Goal: Navigation & Orientation: Find specific page/section

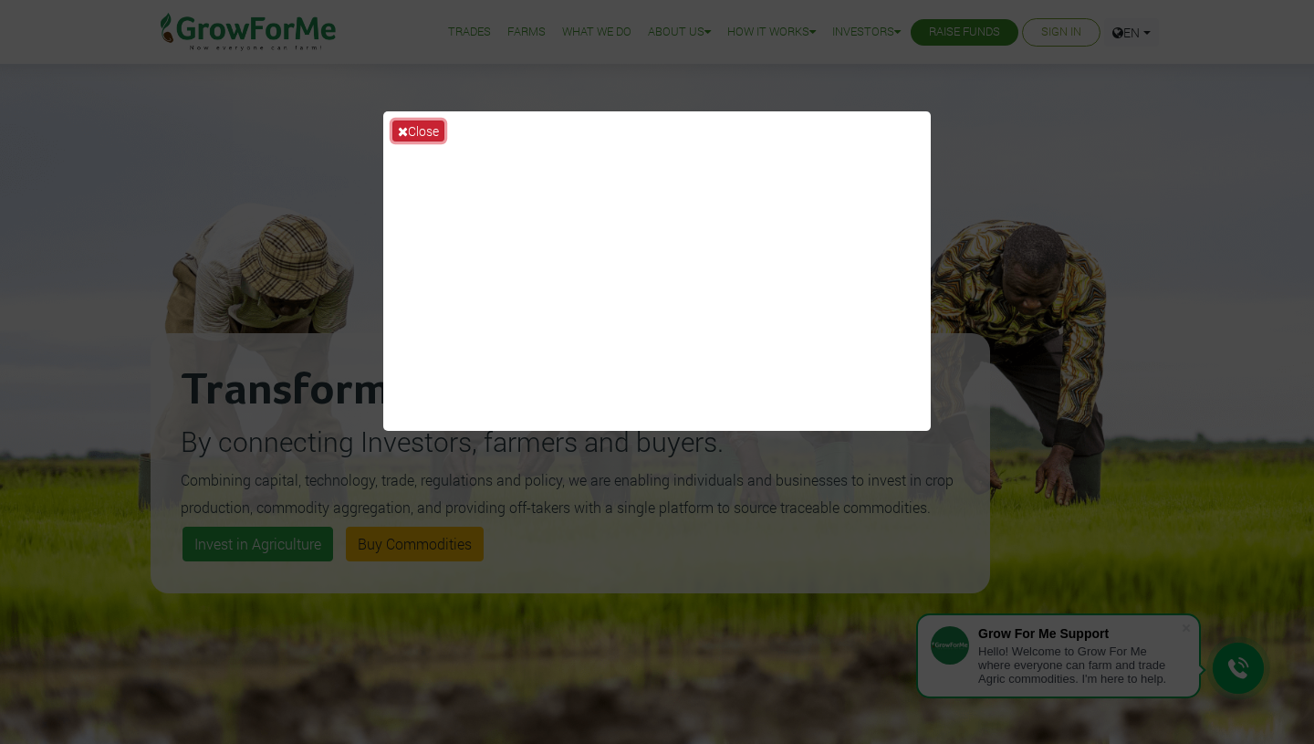
click at [421, 126] on button "Close" at bounding box center [418, 130] width 52 height 21
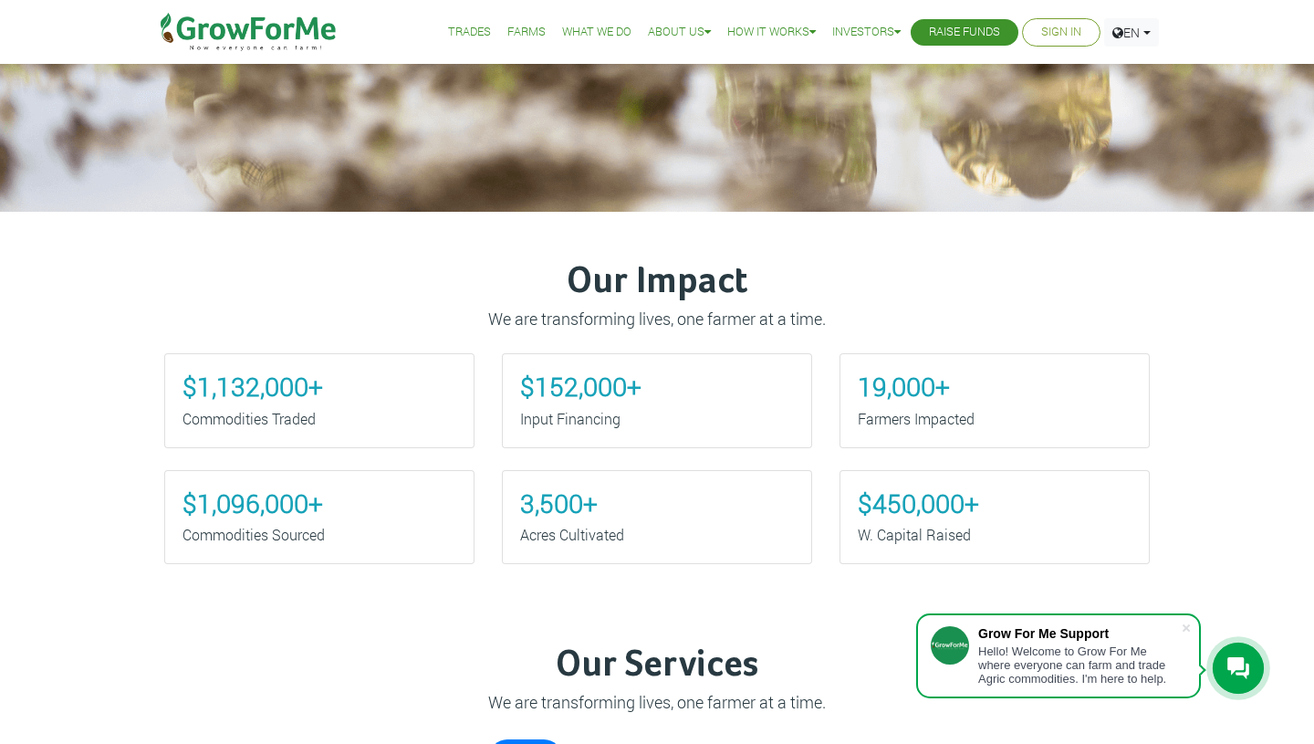
scroll to position [685, 0]
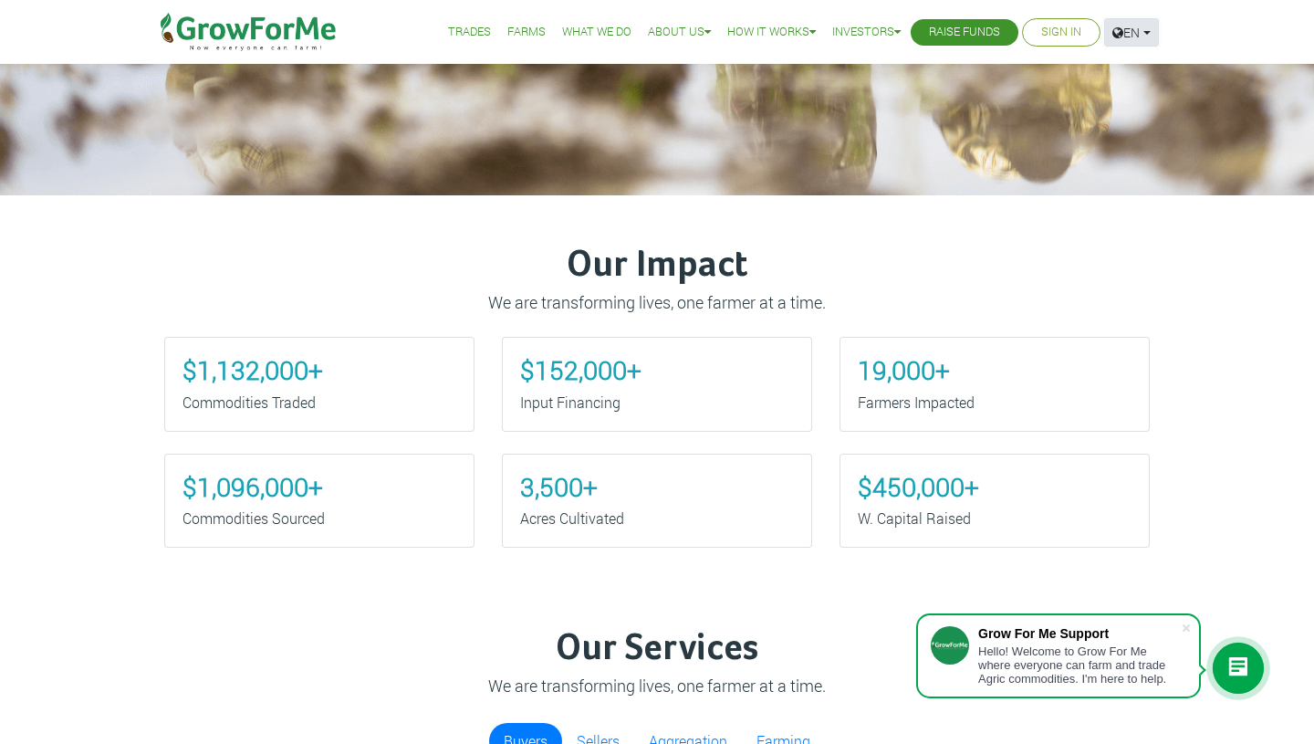
click at [1142, 37] on link "EN" at bounding box center [1131, 32] width 55 height 28
click at [1145, 93] on link "French" at bounding box center [1177, 102] width 122 height 27
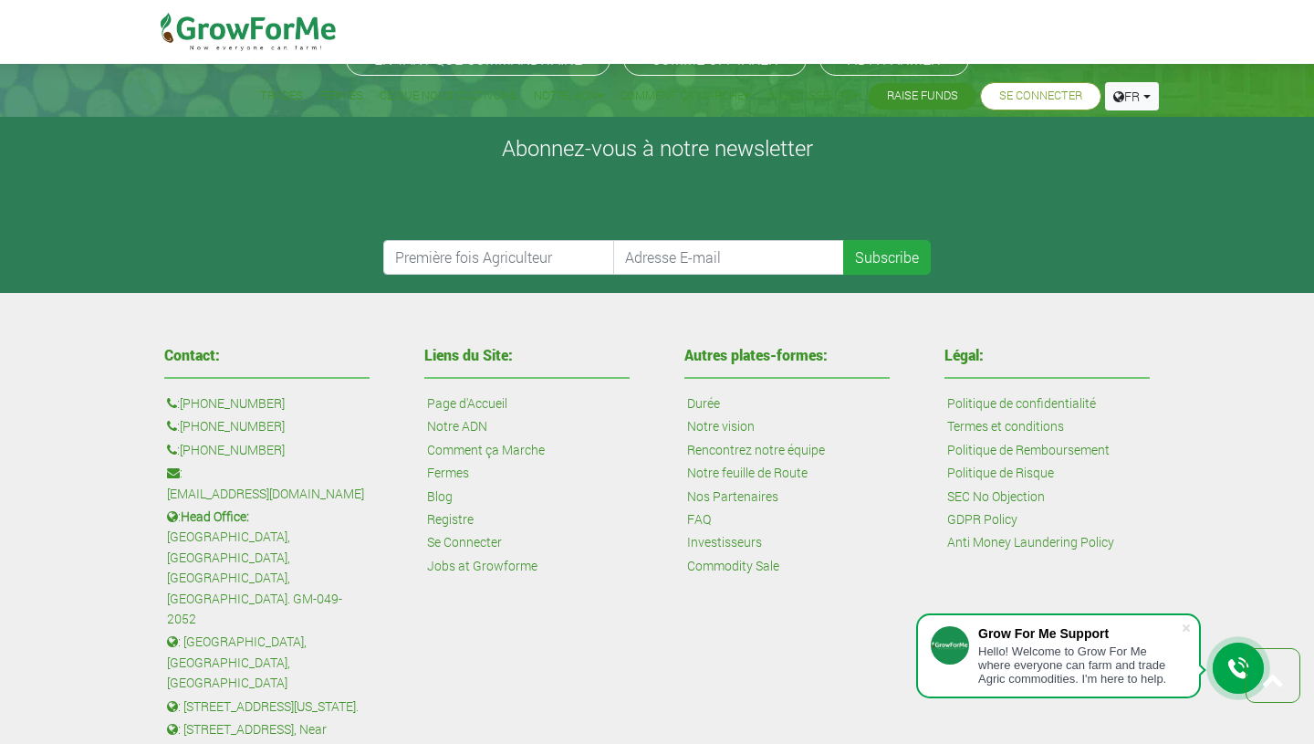
scroll to position [4364, 0]
